Goal: Find specific page/section: Find specific page/section

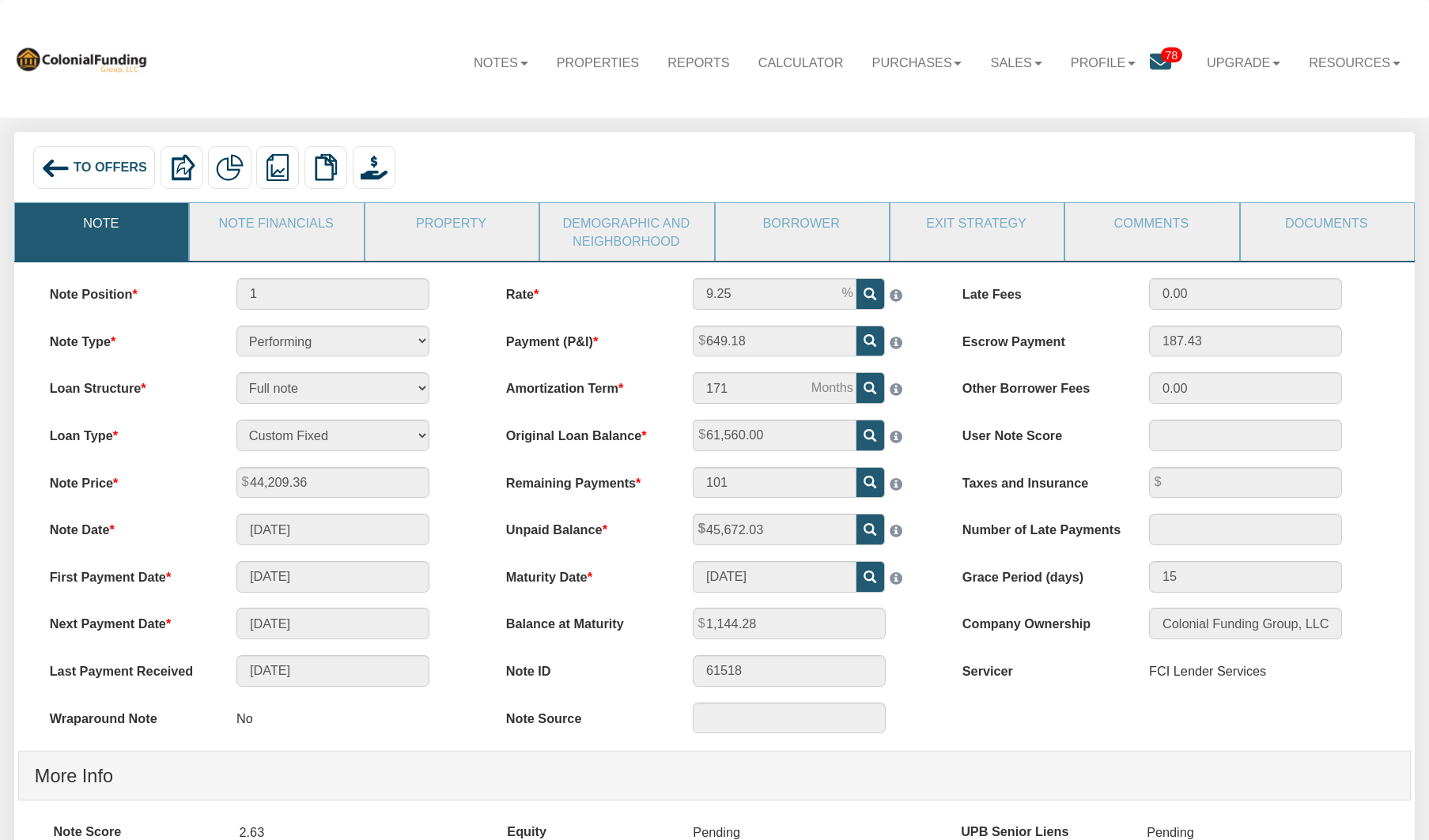
click at [50, 165] on img at bounding box center [56, 168] width 28 height 28
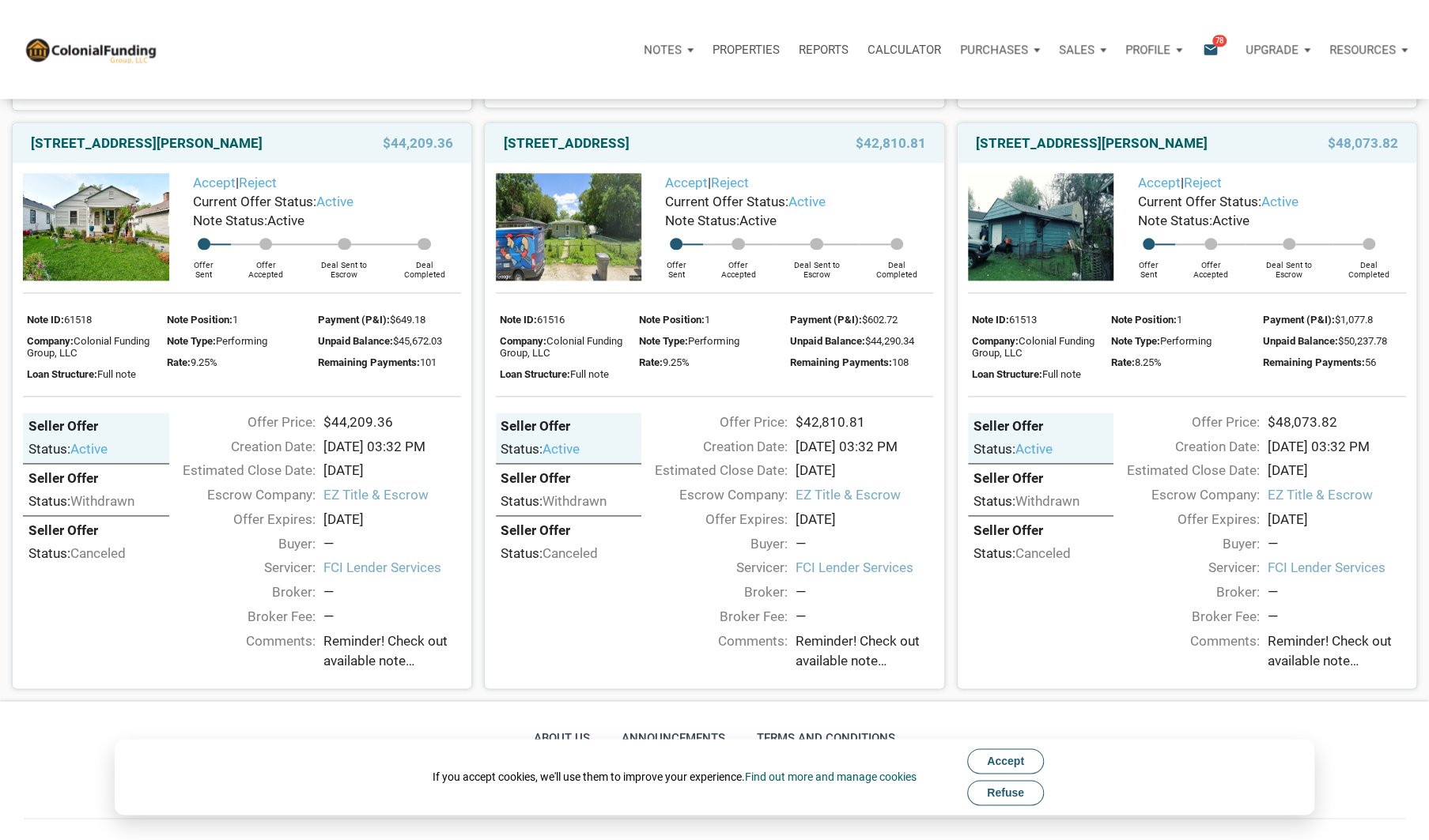
scroll to position [1275, 0]
click at [106, 154] on link "3926 Spann Ave, Indianapolis, IN, 46203" at bounding box center [146, 144] width 231 height 19
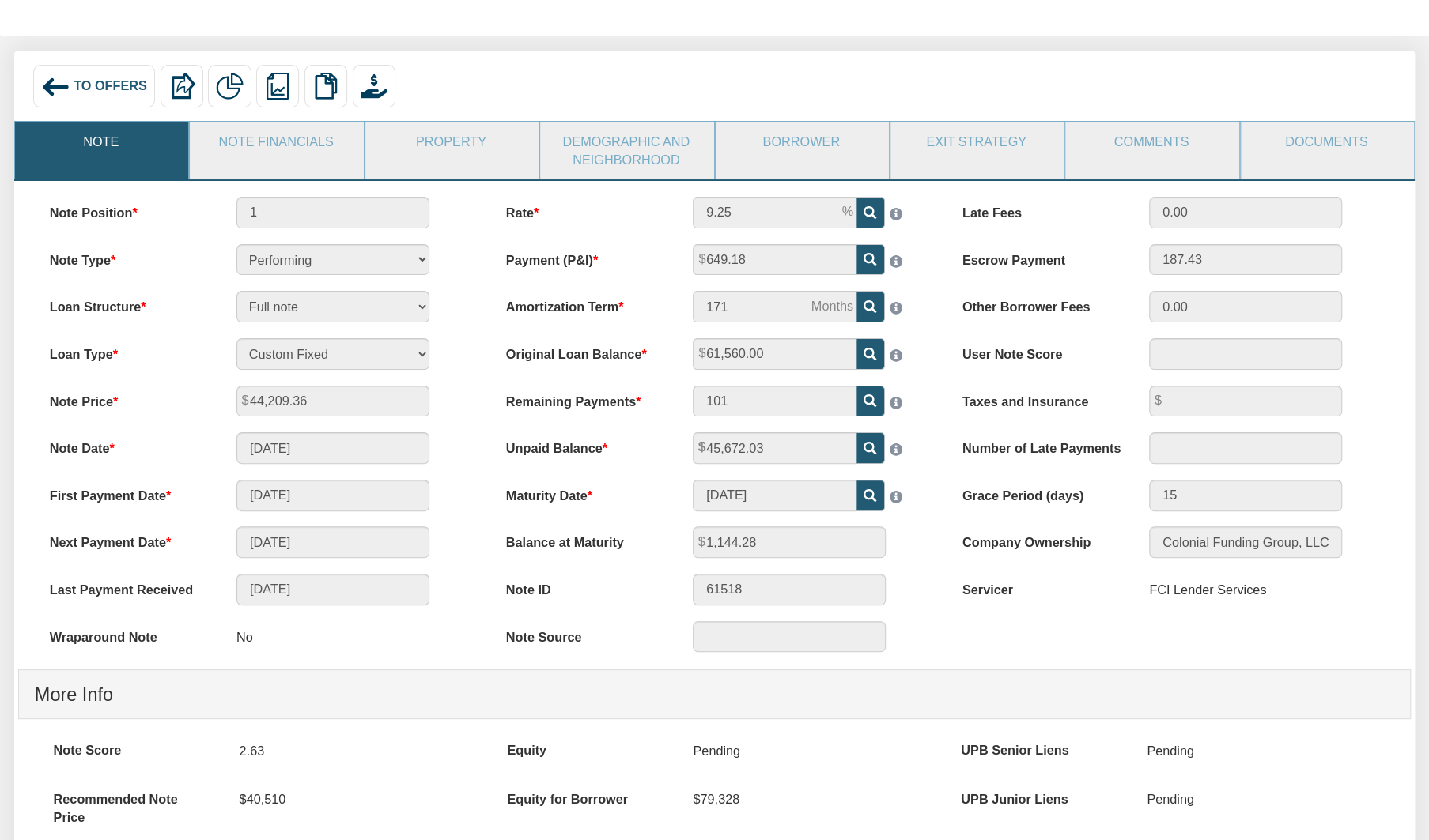
scroll to position [86, 0]
